Goal: Information Seeking & Learning: Learn about a topic

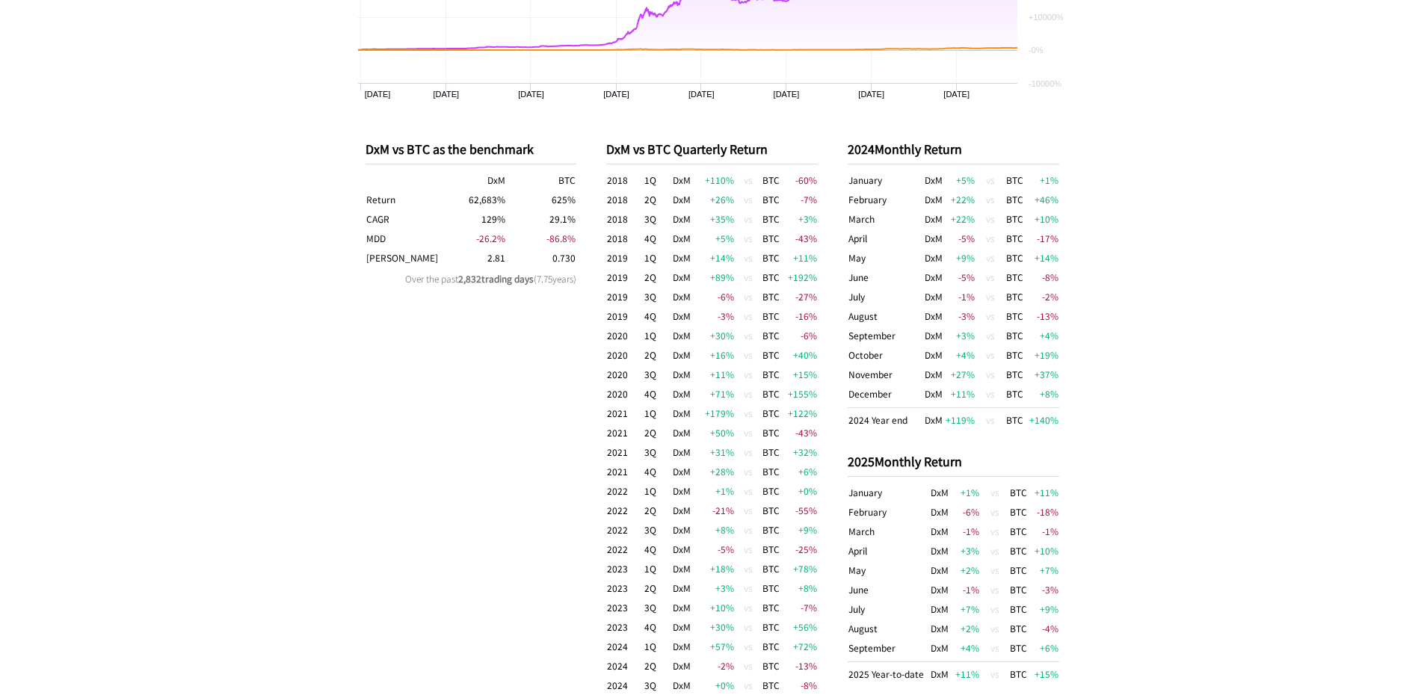
scroll to position [751, 0]
drag, startPoint x: 480, startPoint y: 257, endPoint x: 514, endPoint y: 257, distance: 34.4
click at [514, 257] on tr "[PERSON_NAME] 2.81 0.730" at bounding box center [471, 259] width 212 height 19
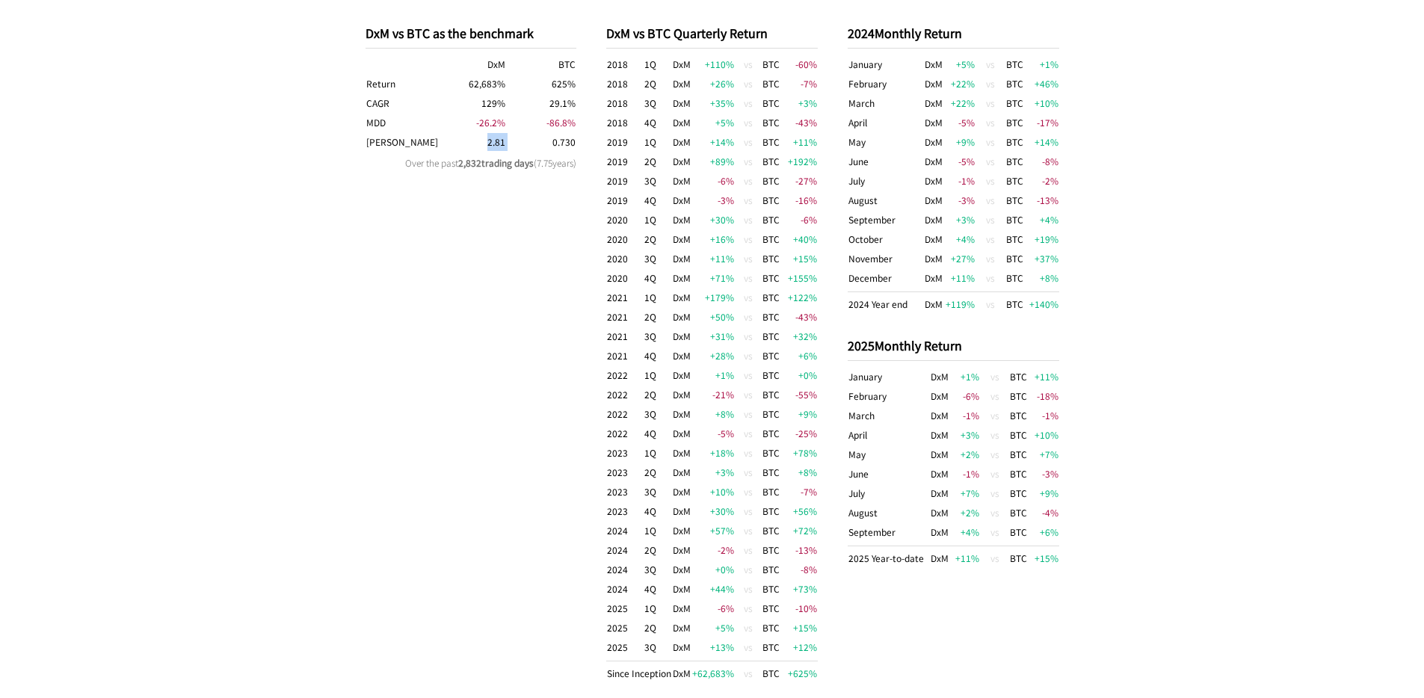
scroll to position [868, 0]
drag, startPoint x: 931, startPoint y: 305, endPoint x: 1057, endPoint y: 295, distance: 126.7
click at [1057, 294] on tr "2024 Year end DxM +119 % vs BTC +140 %" at bounding box center [954, 304] width 212 height 22
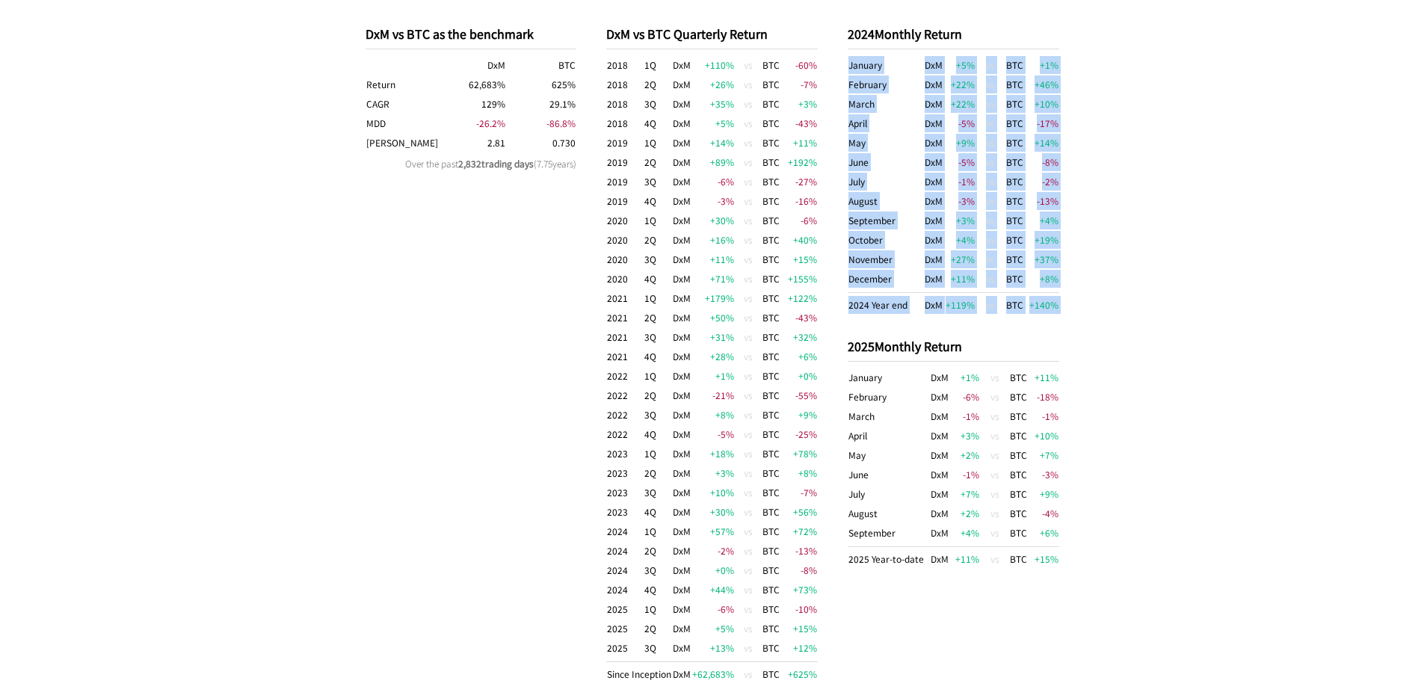
drag, startPoint x: 1059, startPoint y: 306, endPoint x: 1007, endPoint y: 328, distance: 55.9
click at [1010, 323] on div "DxM vs BTC as the benchmark DxM BTC Return 62,683 % 625 % CAGR 129 % 29.1 % MDD…" at bounding box center [712, 354] width 723 height 719
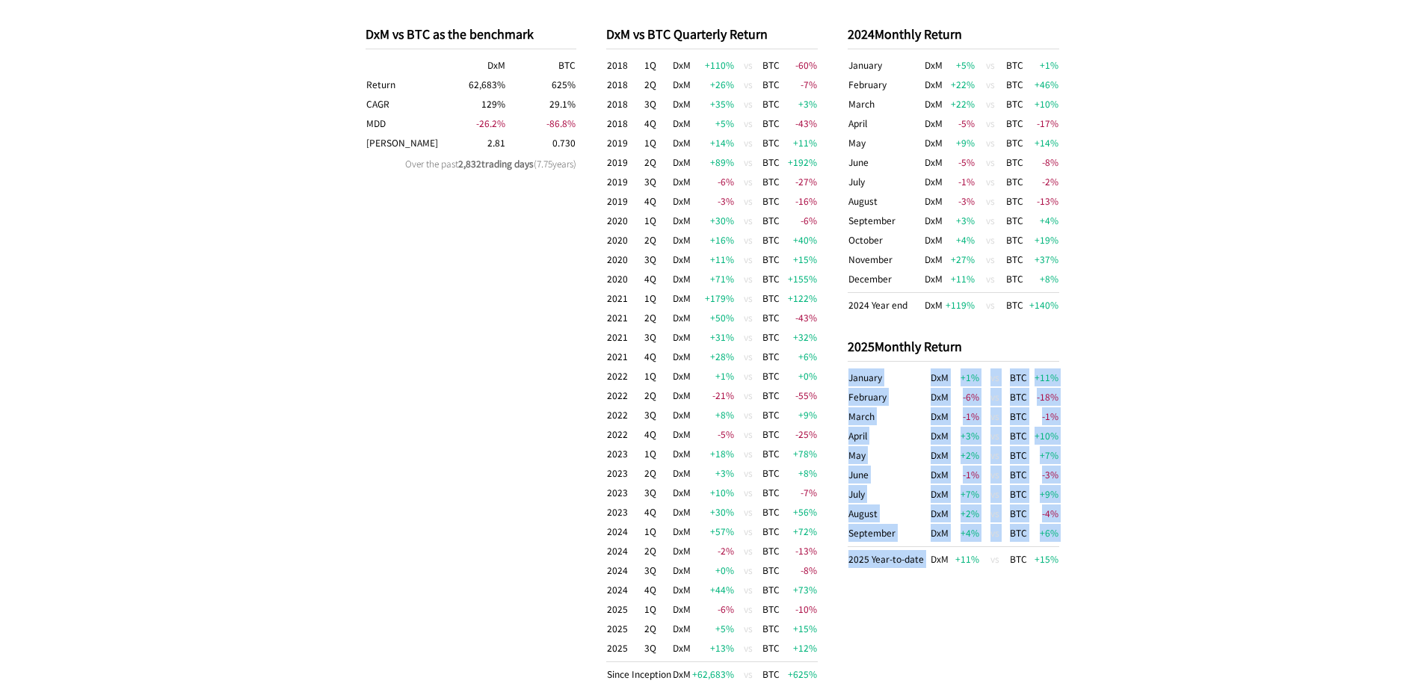
drag, startPoint x: 931, startPoint y: 562, endPoint x: 1070, endPoint y: 559, distance: 138.3
click at [1070, 559] on div "DxM vs BTC as the benchmark DxM BTC Return 62,683 % 625 % CAGR 129 % 29.1 % MDD…" at bounding box center [712, 354] width 723 height 719
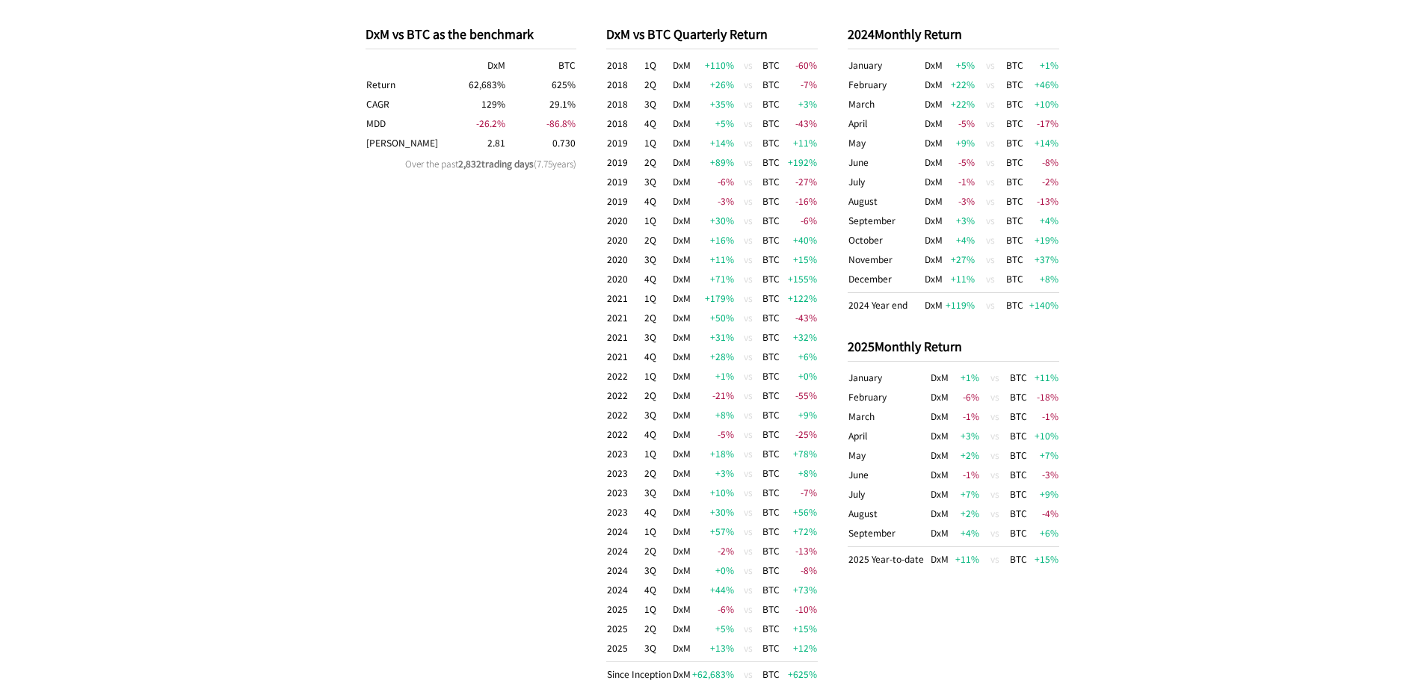
click at [1061, 564] on div "DxM vs BTC as the benchmark DxM BTC Return 62,683 % 625 % CAGR 129 % 29.1 % MDD…" at bounding box center [712, 354] width 723 height 719
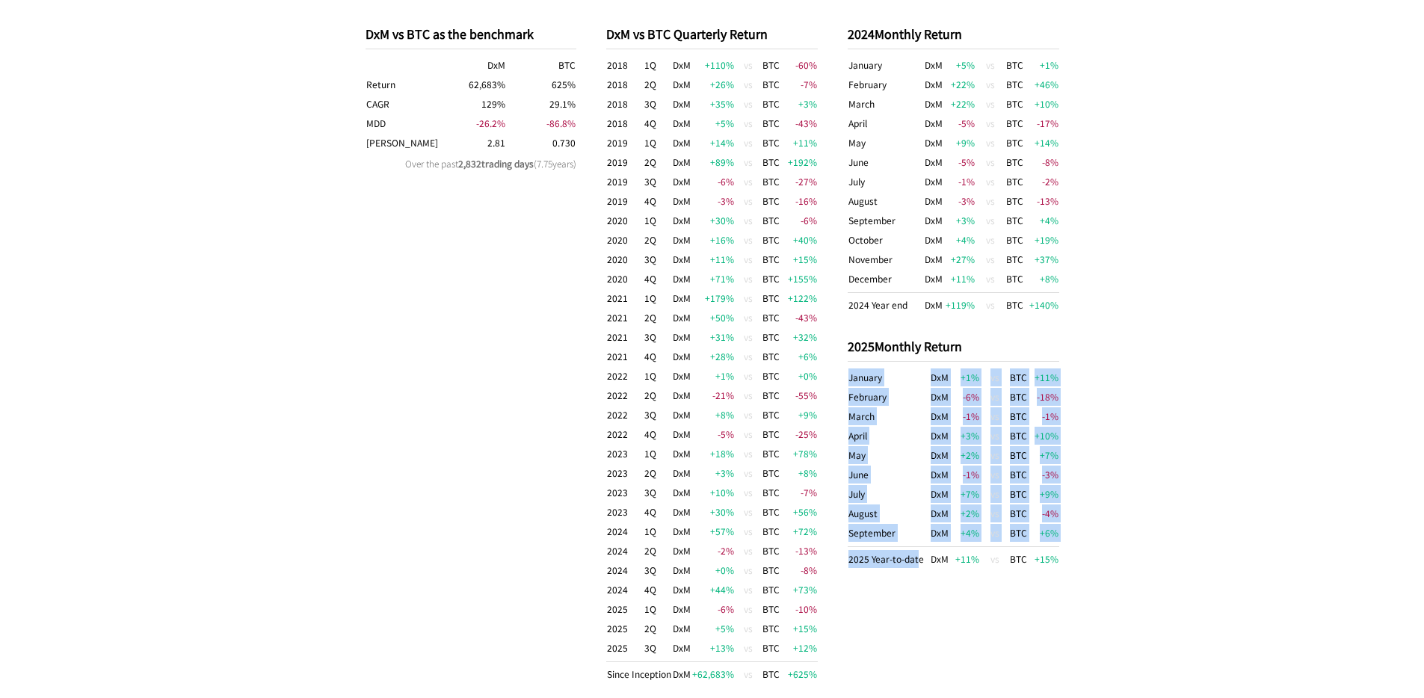
drag, startPoint x: 1060, startPoint y: 560, endPoint x: 914, endPoint y: 556, distance: 145.8
click at [914, 555] on div "DxM vs BTC as the benchmark DxM BTC Return 62,683 % 625 % CAGR 129 % 29.1 % MDD…" at bounding box center [712, 354] width 723 height 719
click at [914, 556] on td "2025 Year-to-date" at bounding box center [889, 558] width 82 height 22
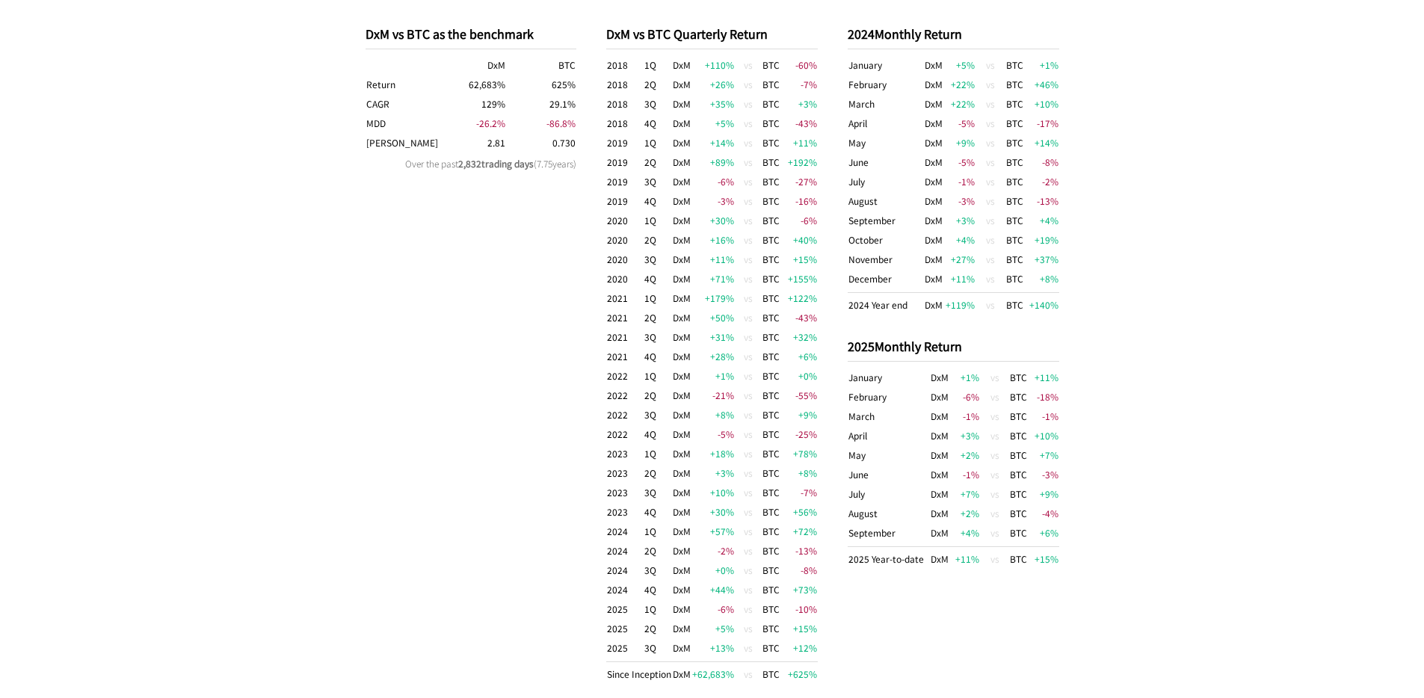
click at [942, 583] on div "2024 Monthly Return January DxM +5 % vs BTC +1 % February DxM +22 % vs BTC +46 …" at bounding box center [954, 354] width 212 height 704
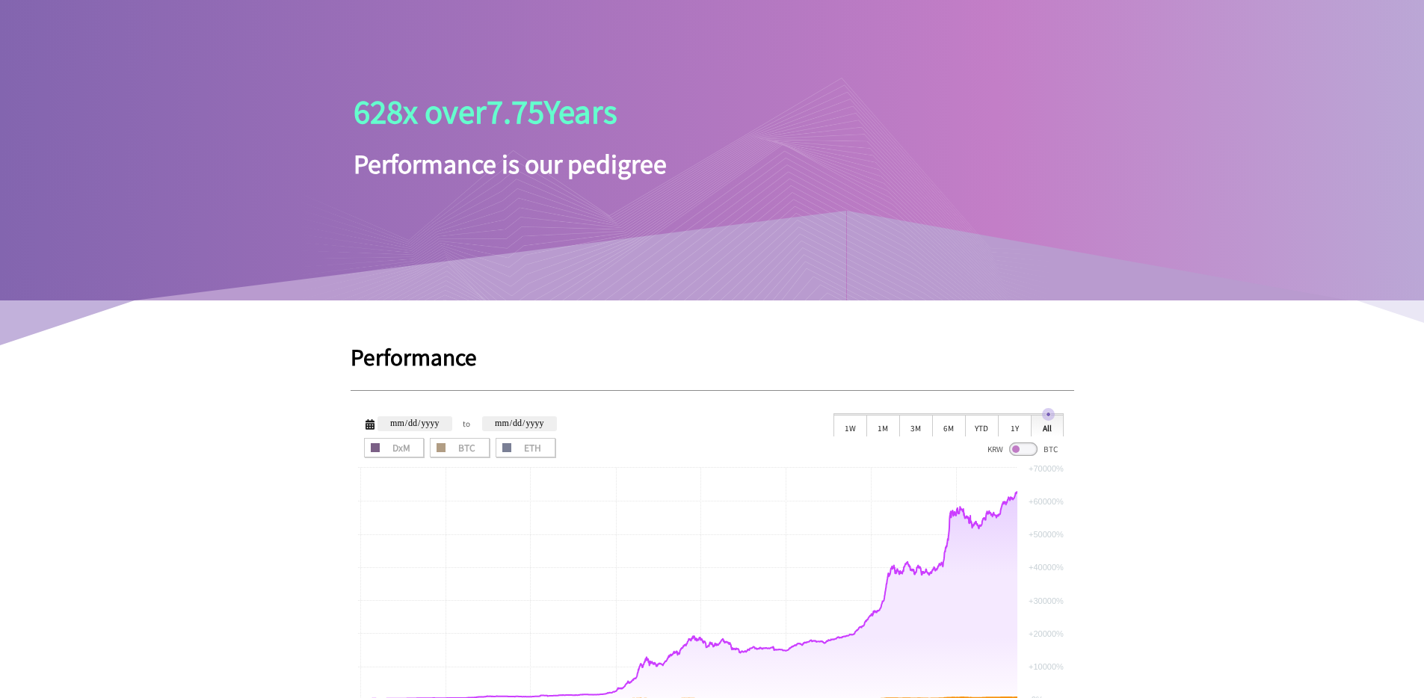
scroll to position [348, 0]
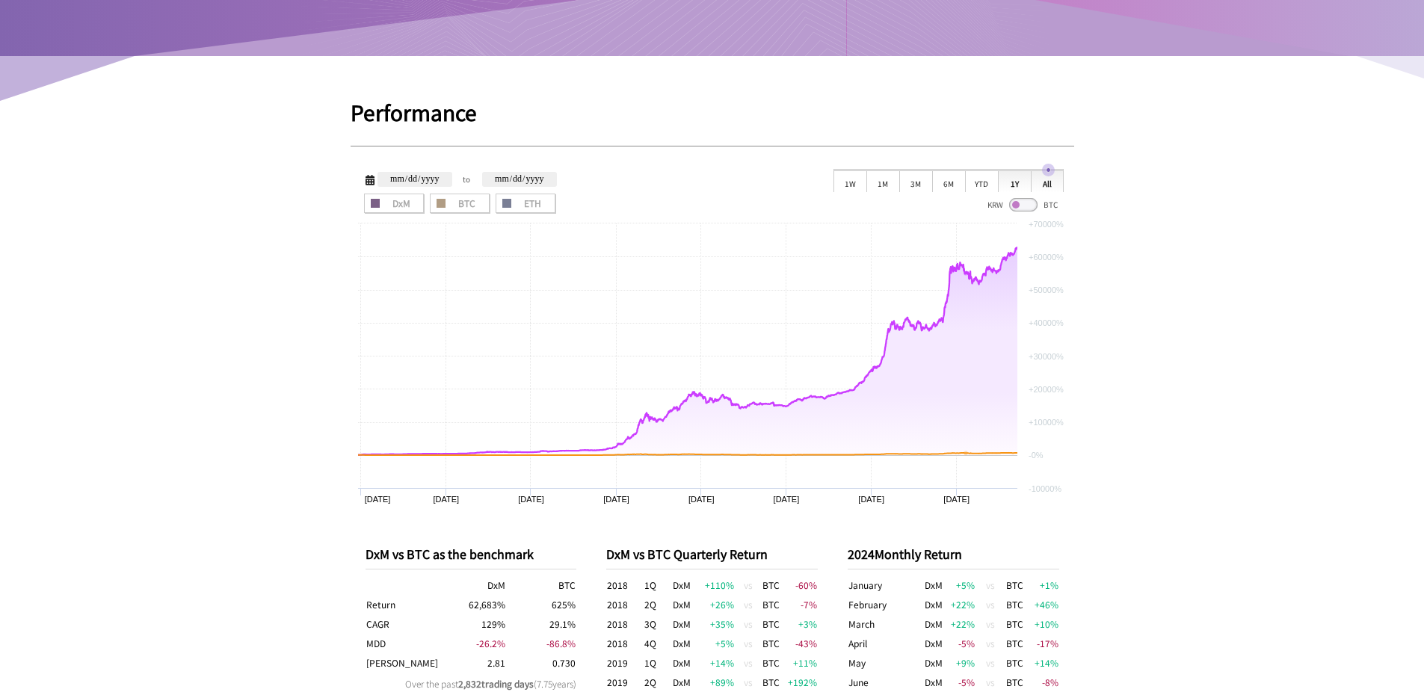
click at [1001, 182] on div "1Y" at bounding box center [1014, 181] width 33 height 22
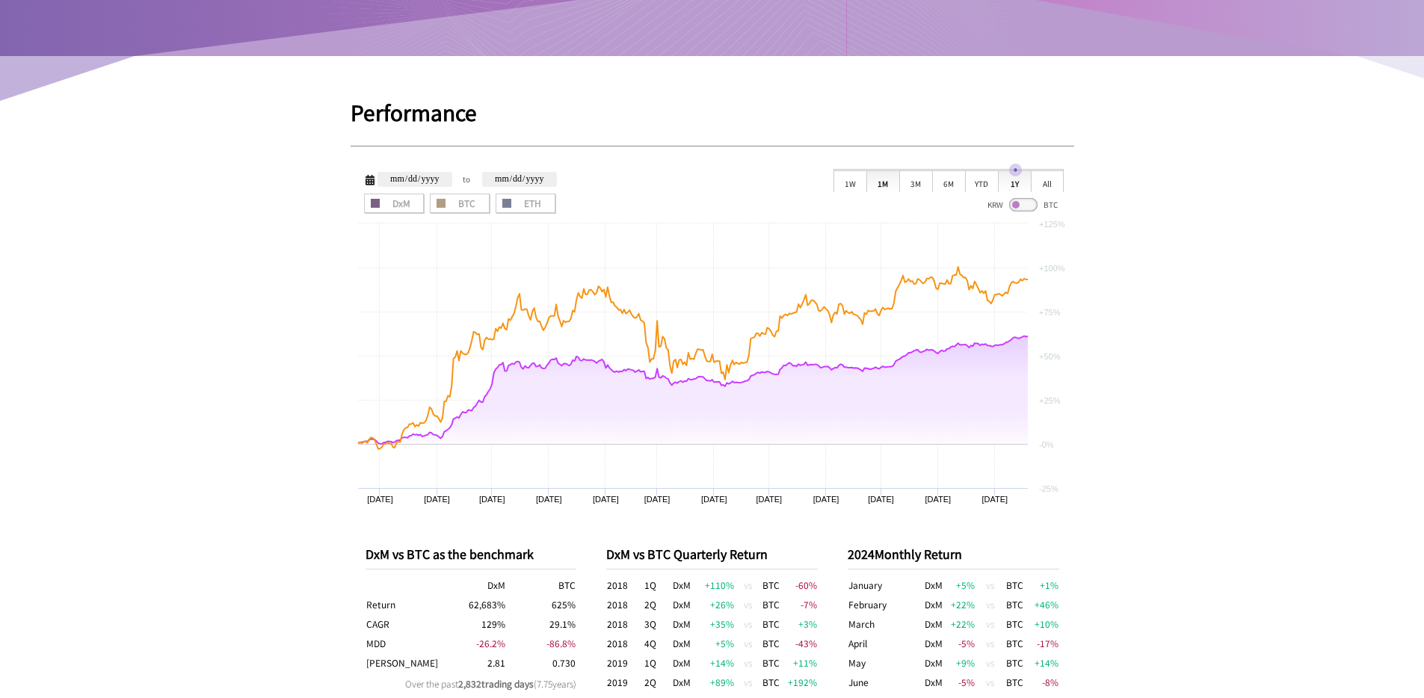
click at [879, 185] on div "1M" at bounding box center [882, 181] width 33 height 22
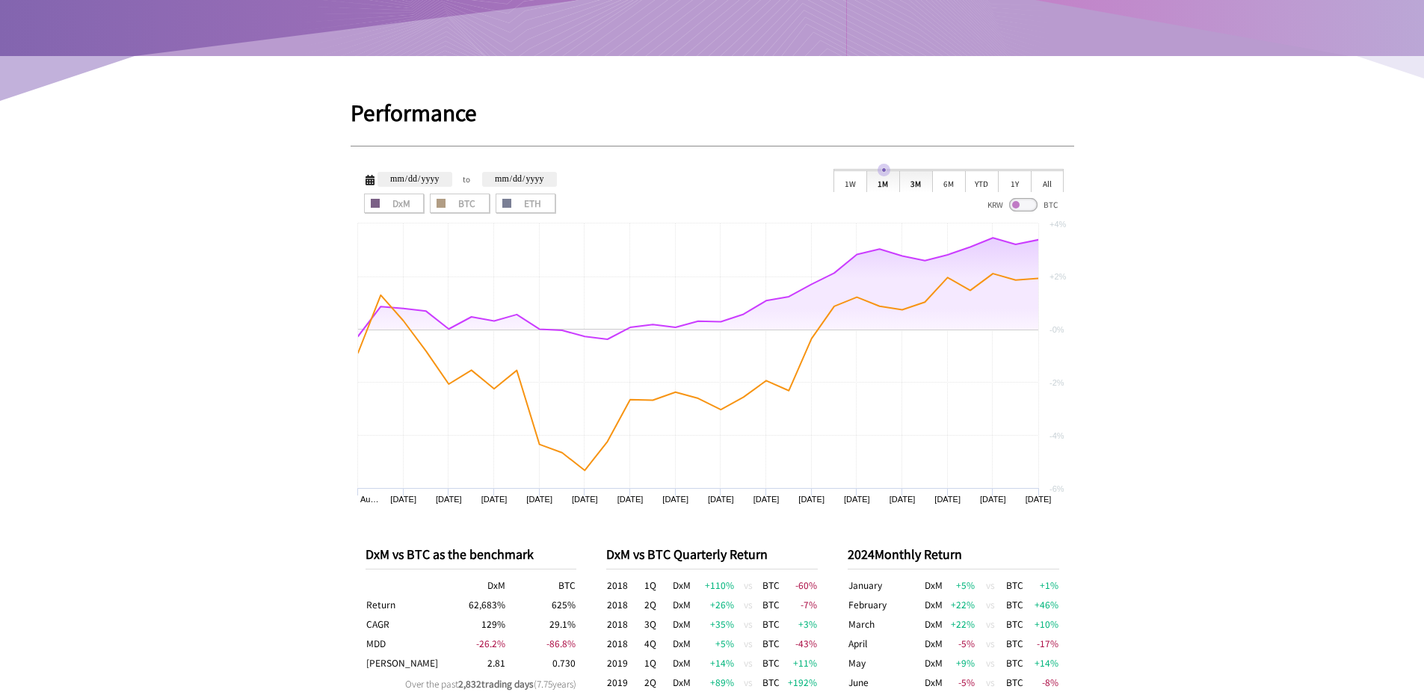
click at [913, 183] on div "3M" at bounding box center [915, 181] width 33 height 22
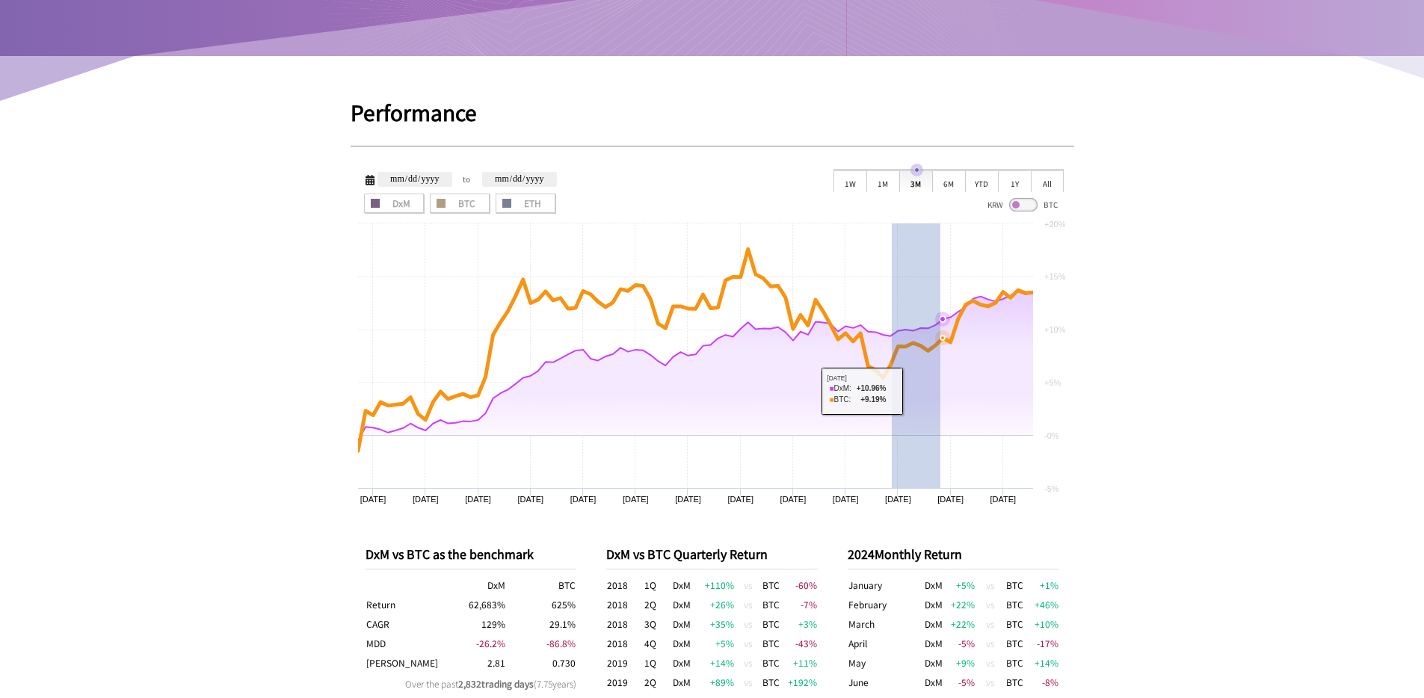
drag, startPoint x: 891, startPoint y: 391, endPoint x: 1215, endPoint y: 364, distance: 324.7
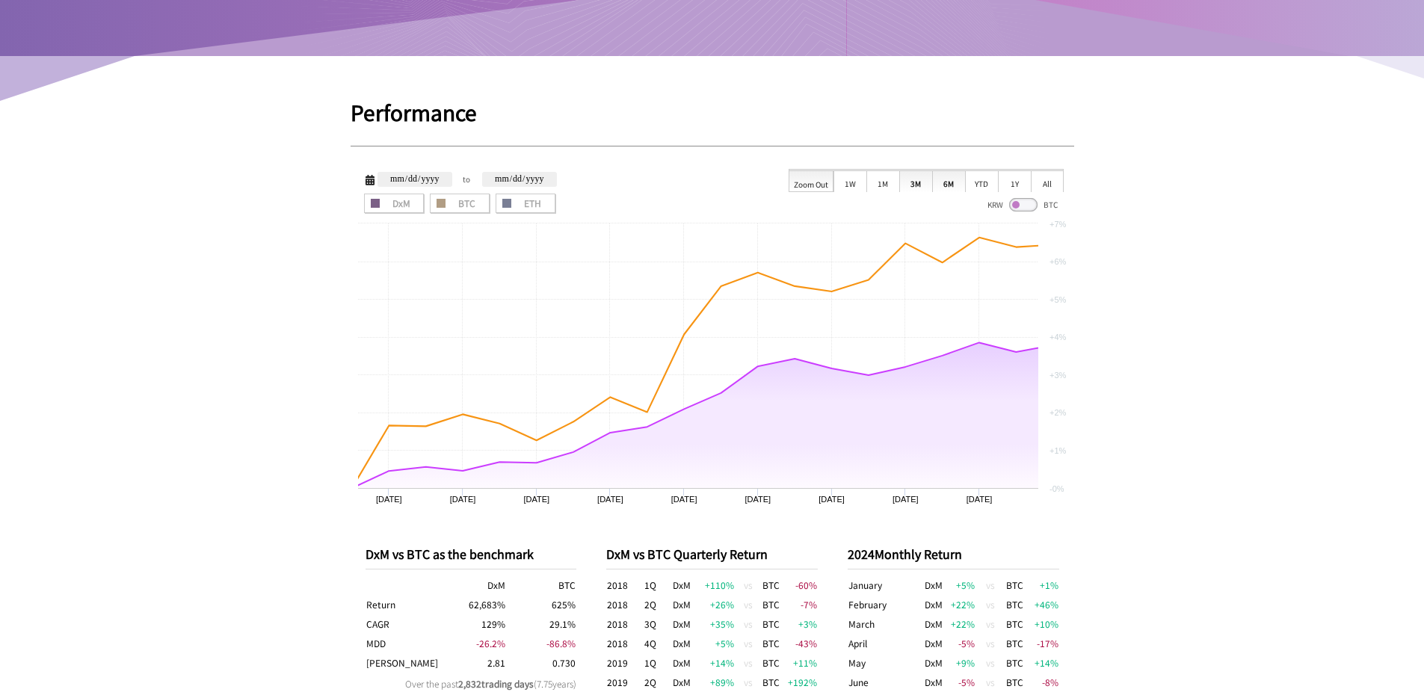
click at [951, 185] on div "6M" at bounding box center [948, 181] width 33 height 22
type input "**********"
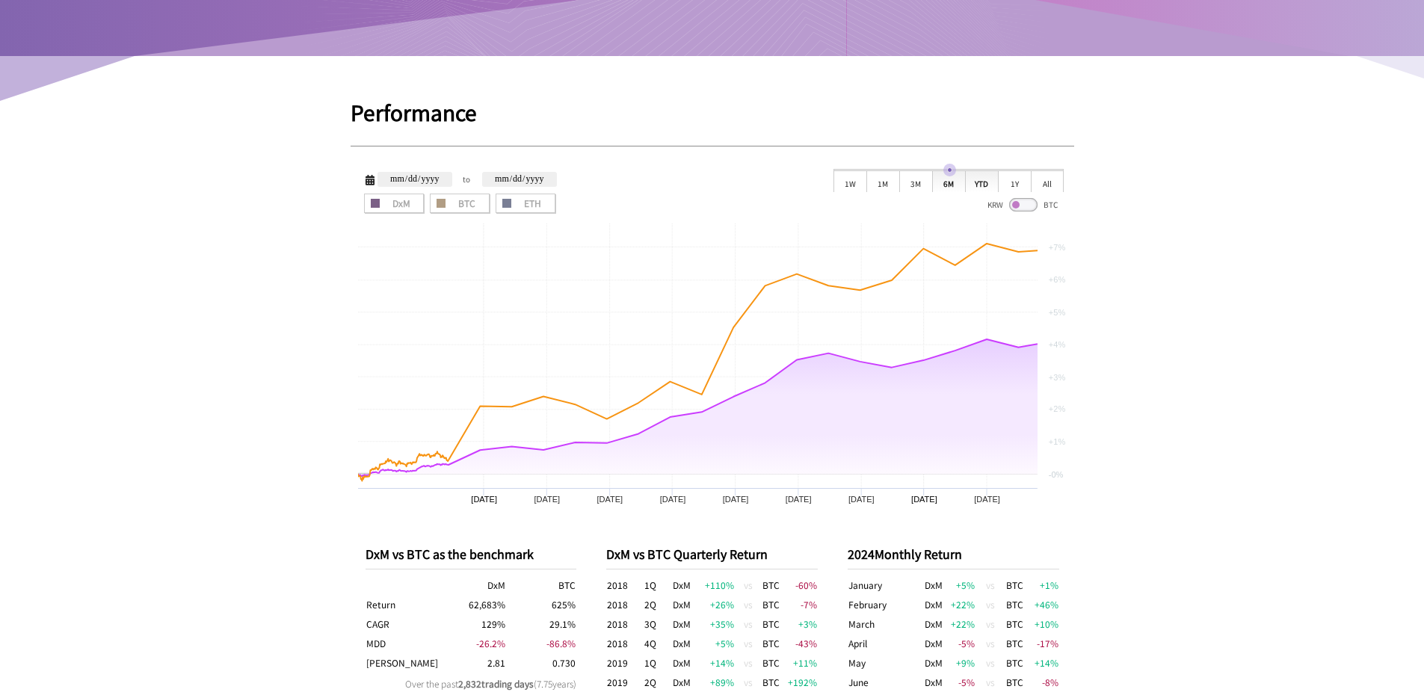
click at [977, 185] on div "YTD" at bounding box center [981, 181] width 33 height 22
type input "**********"
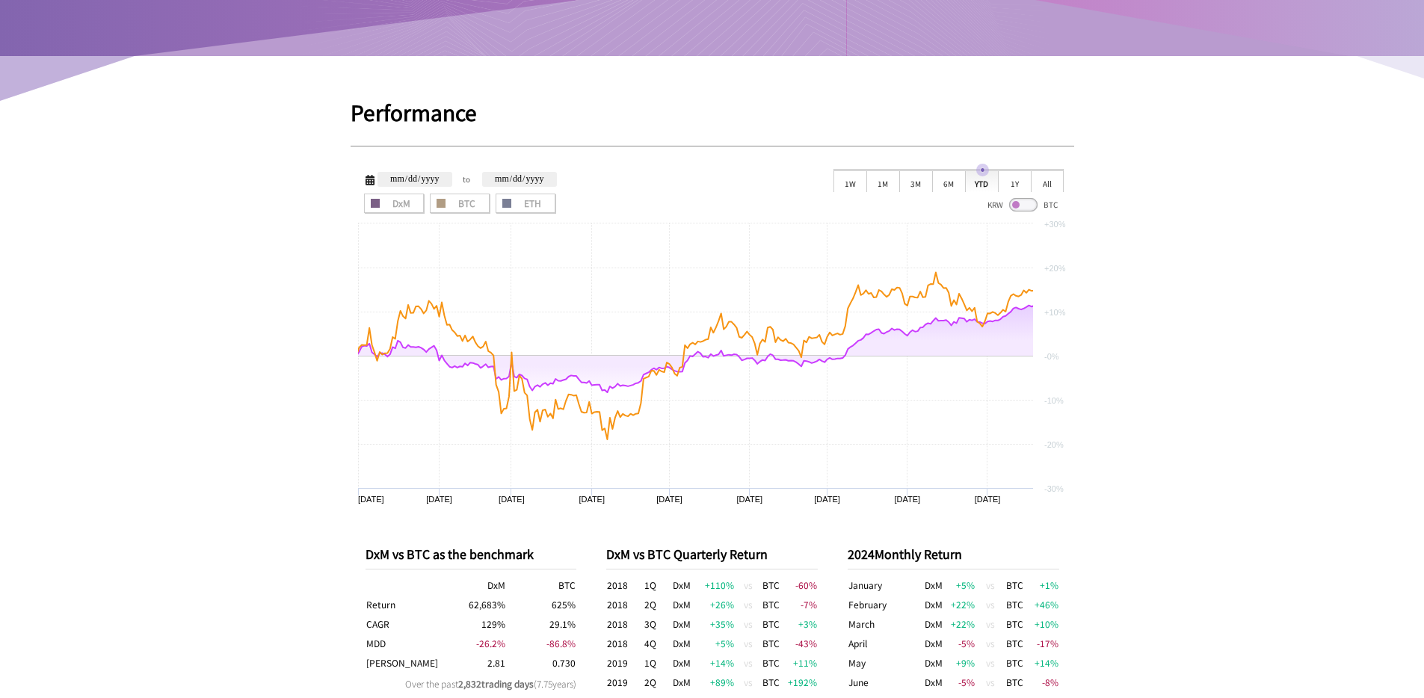
drag, startPoint x: 534, startPoint y: 207, endPoint x: 546, endPoint y: 206, distance: 12.0
click at [533, 206] on span "ETH" at bounding box center [525, 203] width 49 height 9
